Goal: Check status: Check status

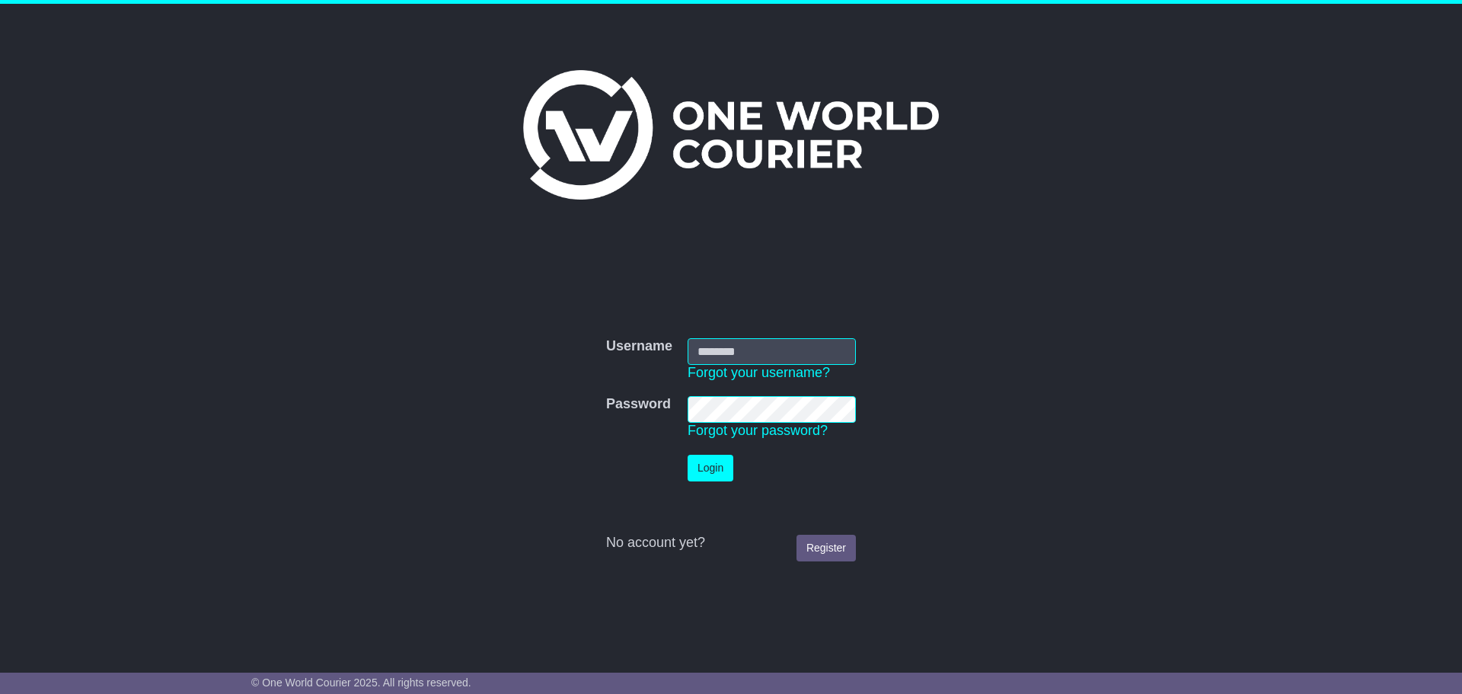
type input "**********"
click at [705, 467] on button "Login" at bounding box center [711, 468] width 46 height 27
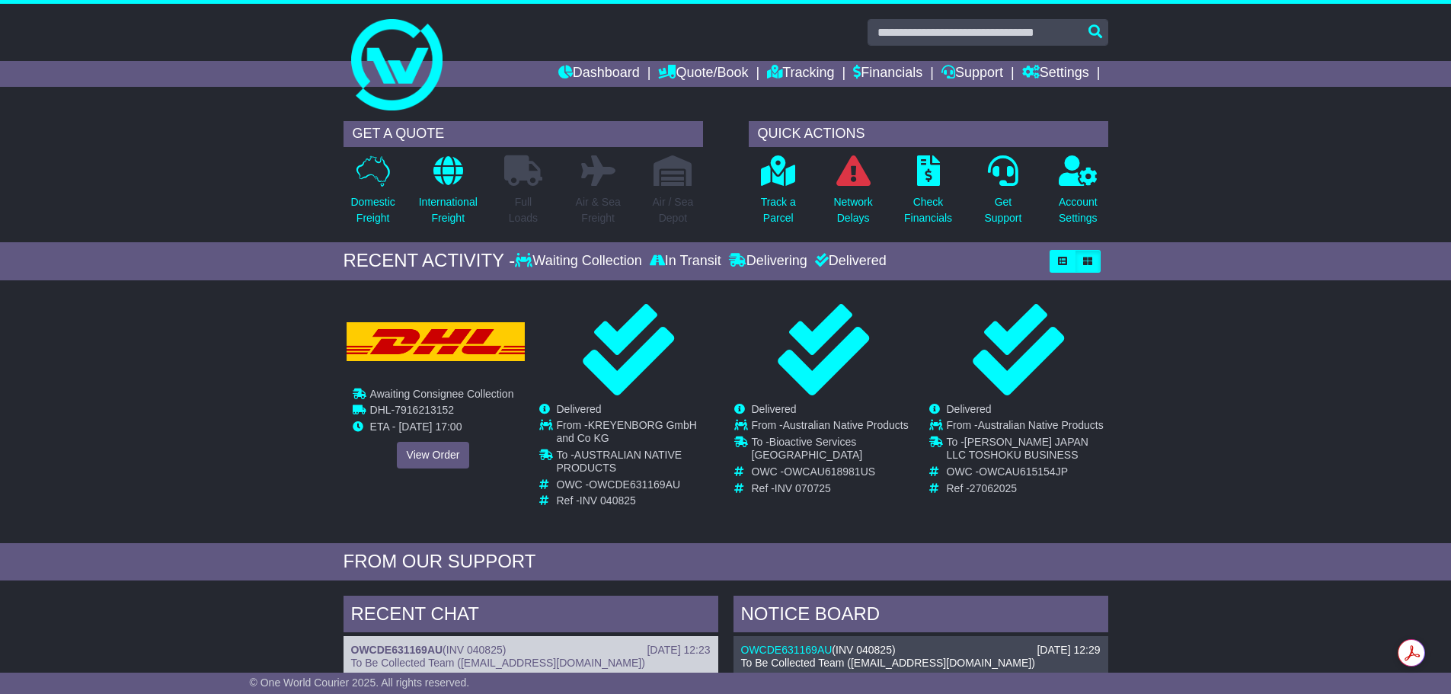
click at [424, 339] on img at bounding box center [436, 342] width 178 height 40
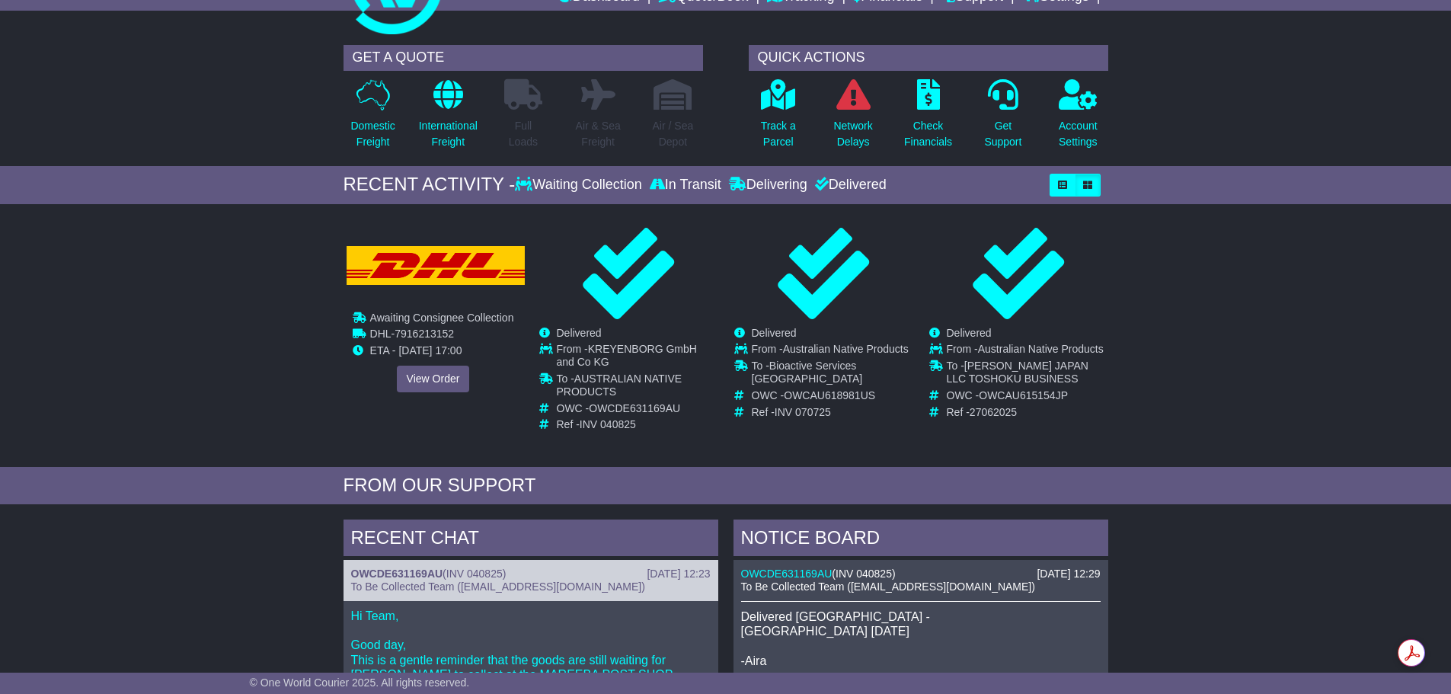
scroll to position [57, 0]
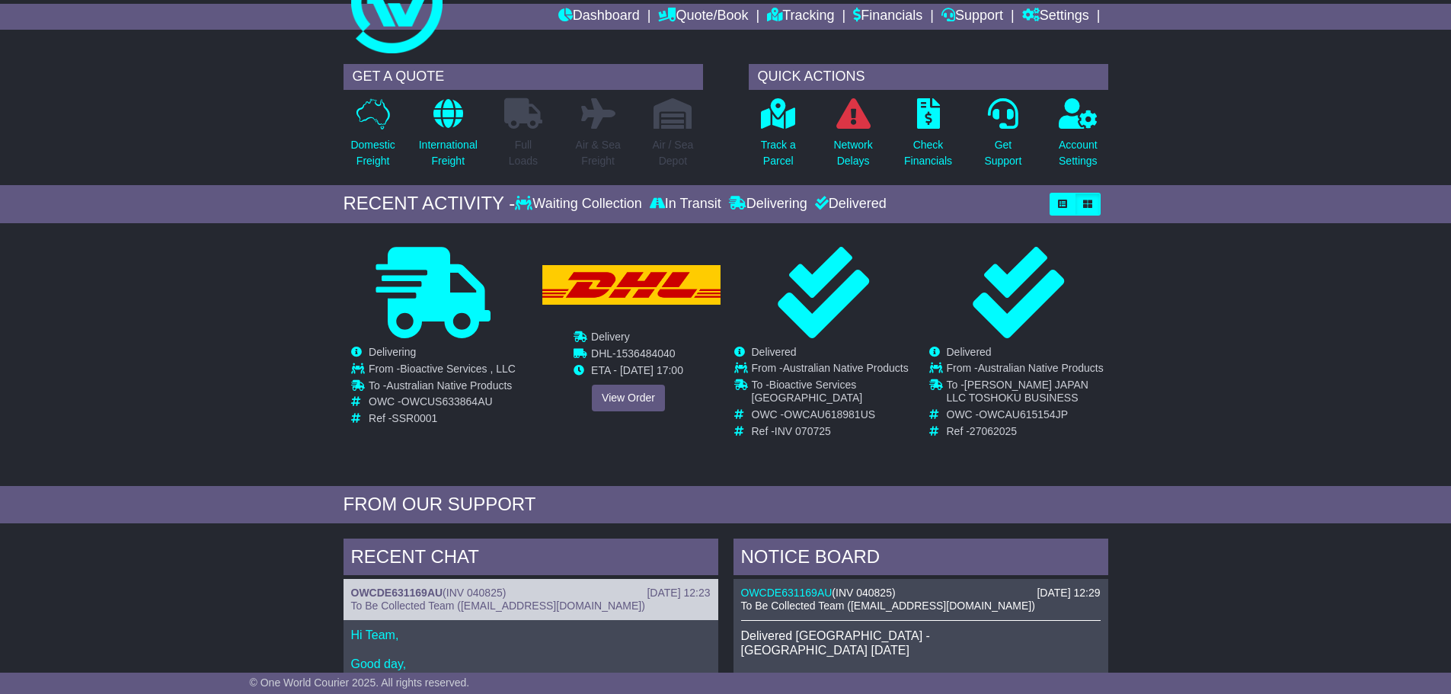
click at [626, 290] on img at bounding box center [631, 285] width 178 height 40
click at [628, 400] on link "View Order" at bounding box center [628, 398] width 73 height 27
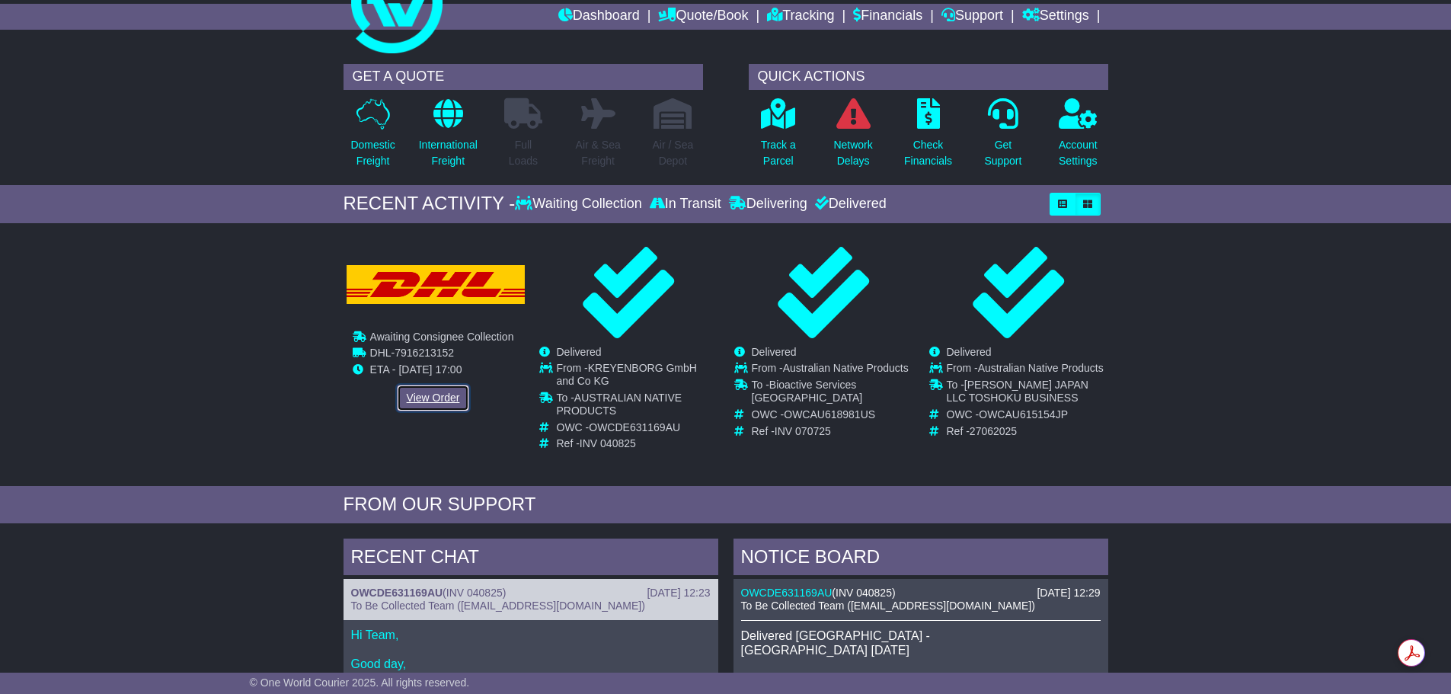
click at [434, 395] on link "View Order" at bounding box center [433, 398] width 73 height 27
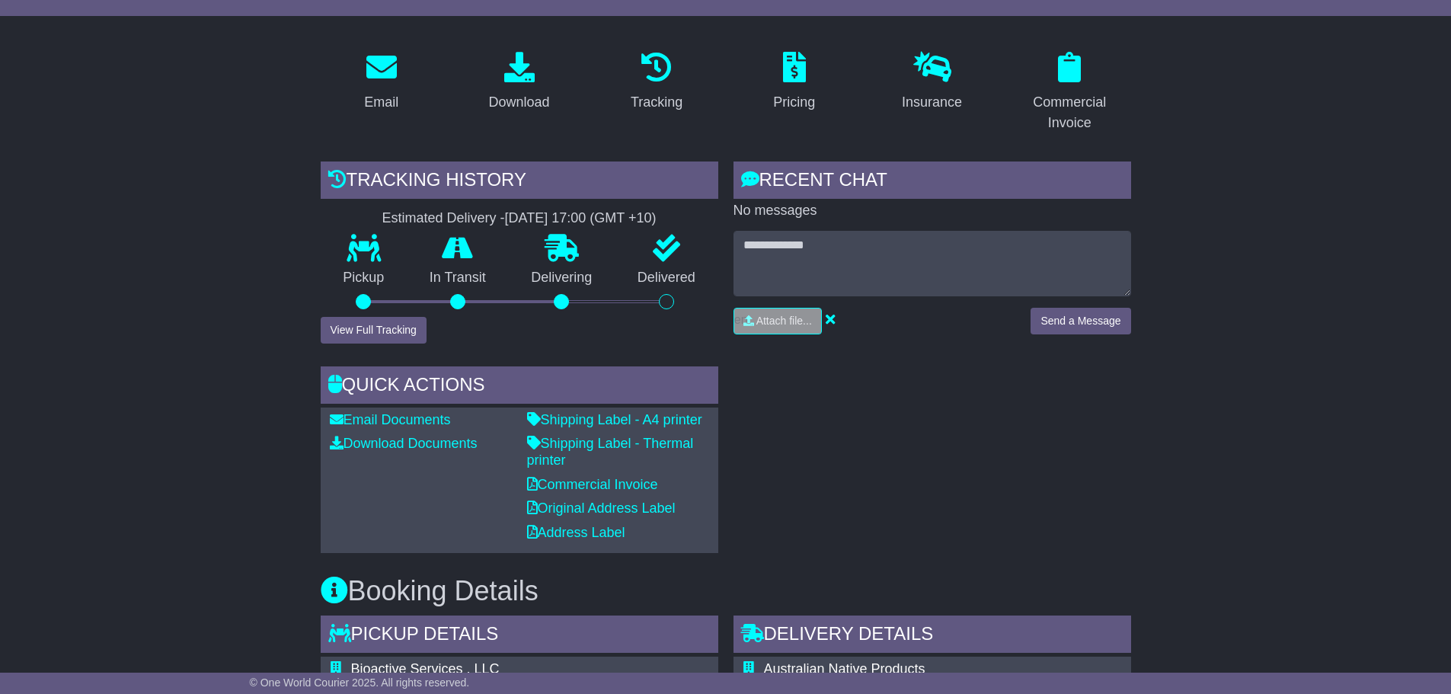
scroll to position [122, 0]
